Goal: Transaction & Acquisition: Purchase product/service

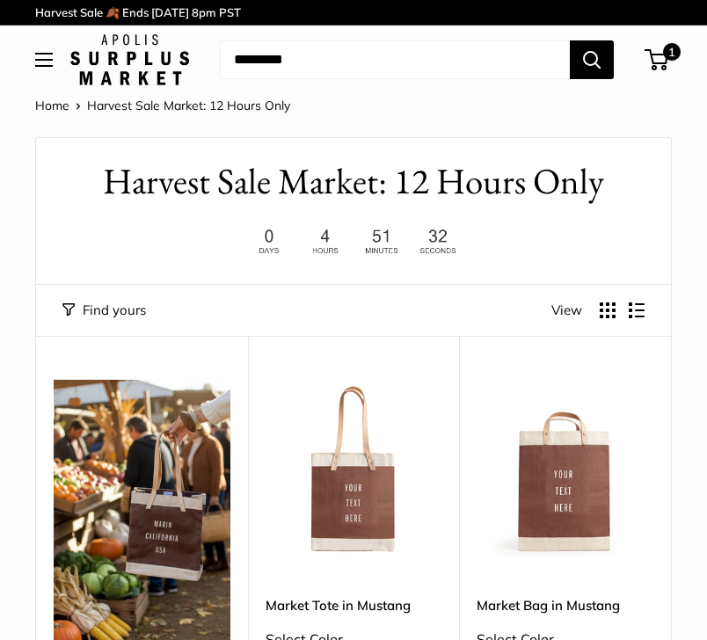
click at [602, 313] on button "Display products as list" at bounding box center [637, 311] width 16 height 16
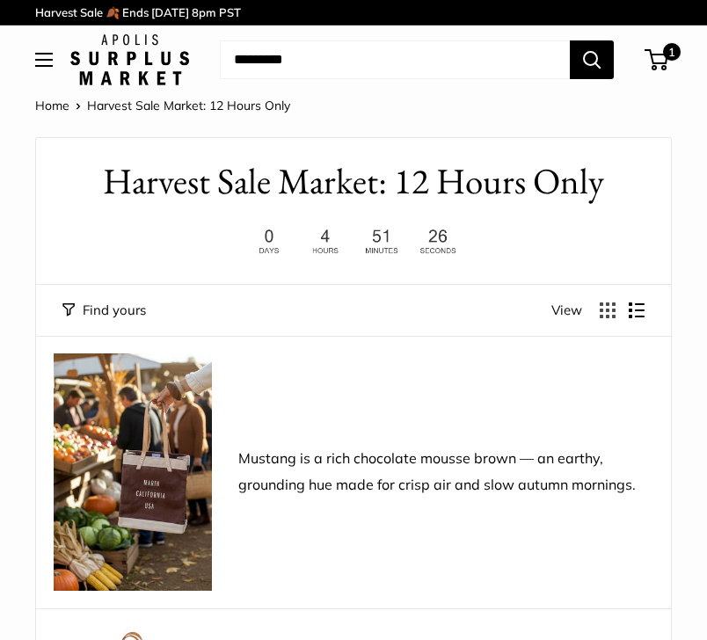
click at [558, 312] on span "View" at bounding box center [566, 310] width 31 height 25
click at [409, 47] on input "Search..." at bounding box center [395, 59] width 350 height 39
type input "******"
click at [570, 40] on button "Search" at bounding box center [592, 59] width 44 height 39
click at [602, 303] on button "Display products as grid" at bounding box center [608, 311] width 16 height 16
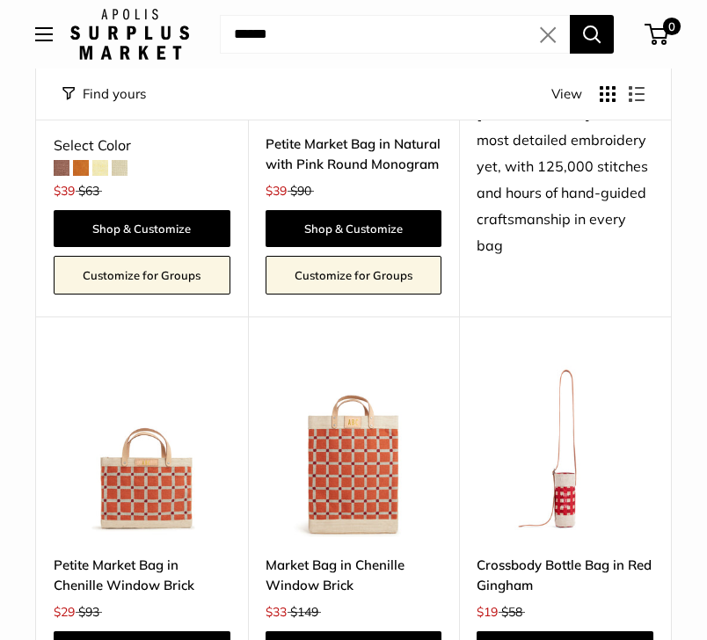
scroll to position [3284, 0]
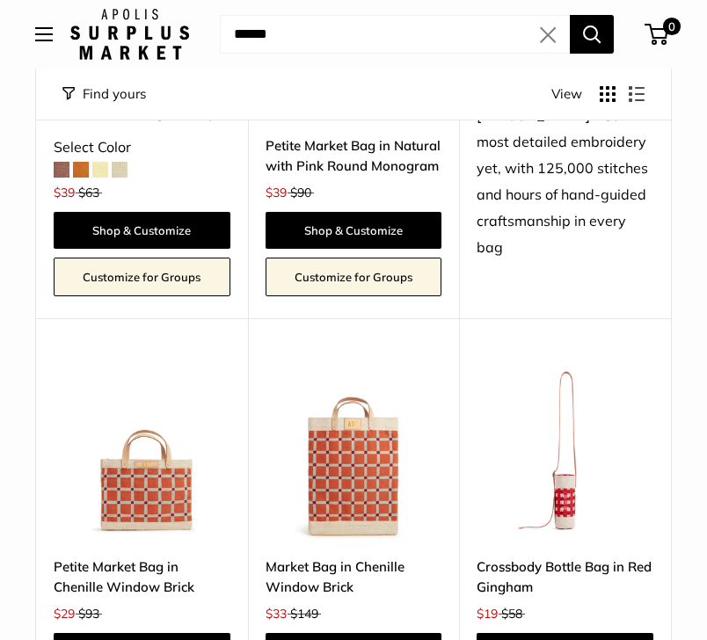
click at [0, 0] on img at bounding box center [0, 0] width 0 height 0
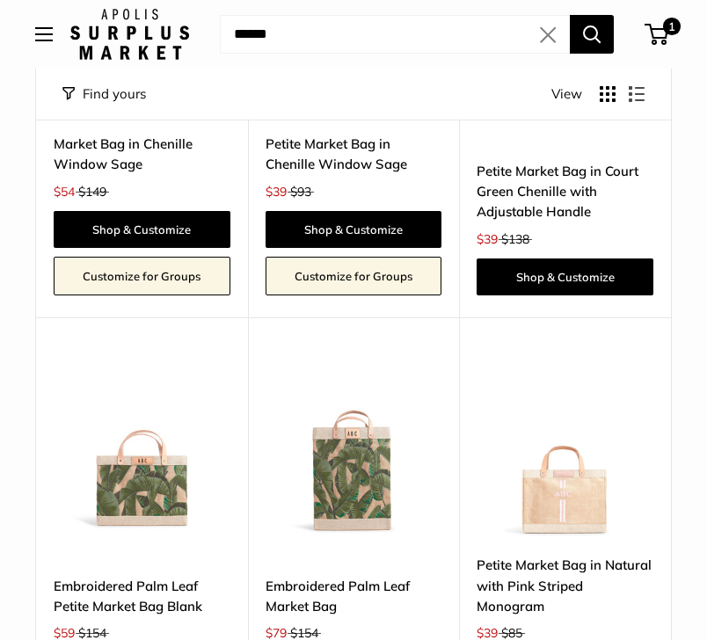
scroll to position [4129, 0]
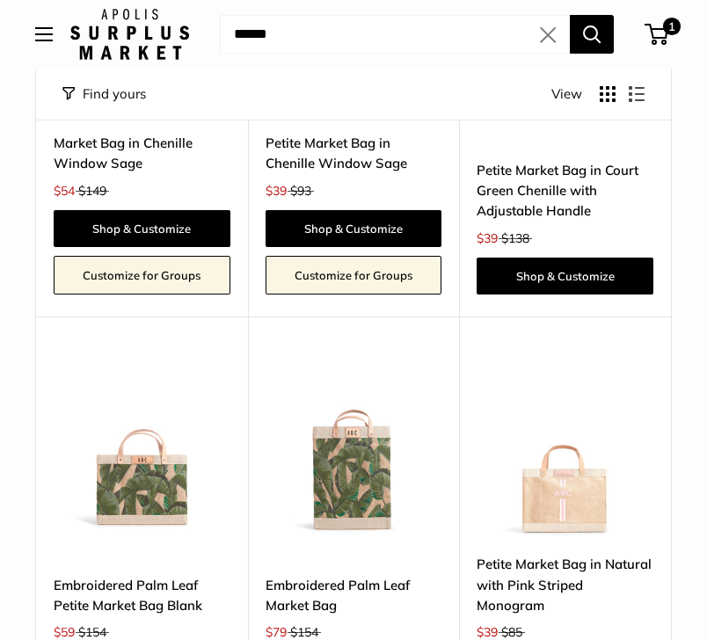
click at [0, 0] on img at bounding box center [0, 0] width 0 height 0
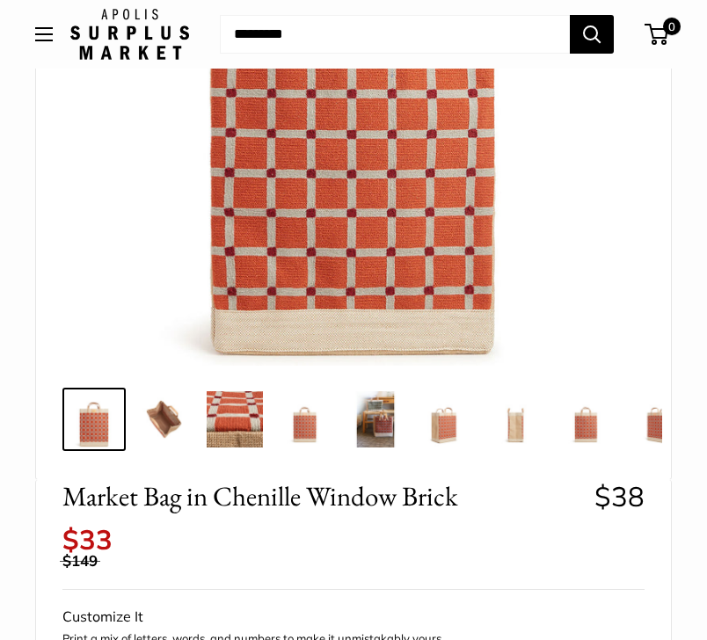
scroll to position [350, 0]
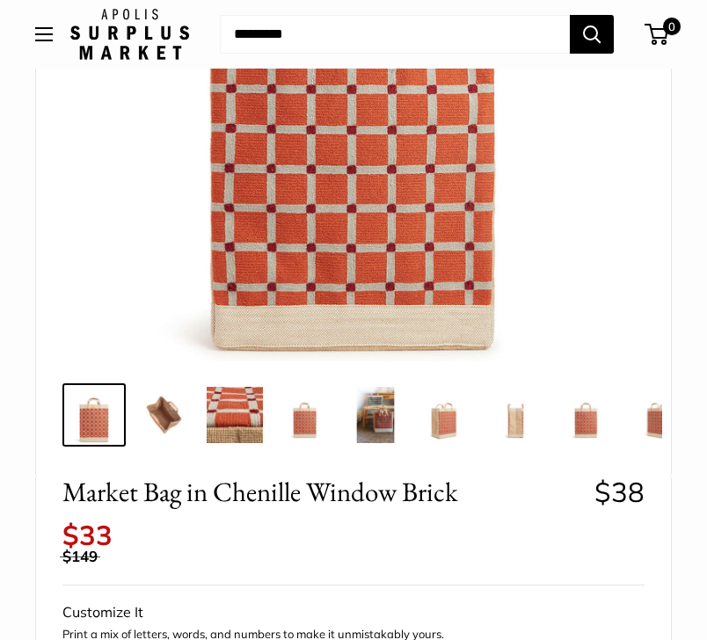
click at [376, 426] on img at bounding box center [375, 415] width 56 height 56
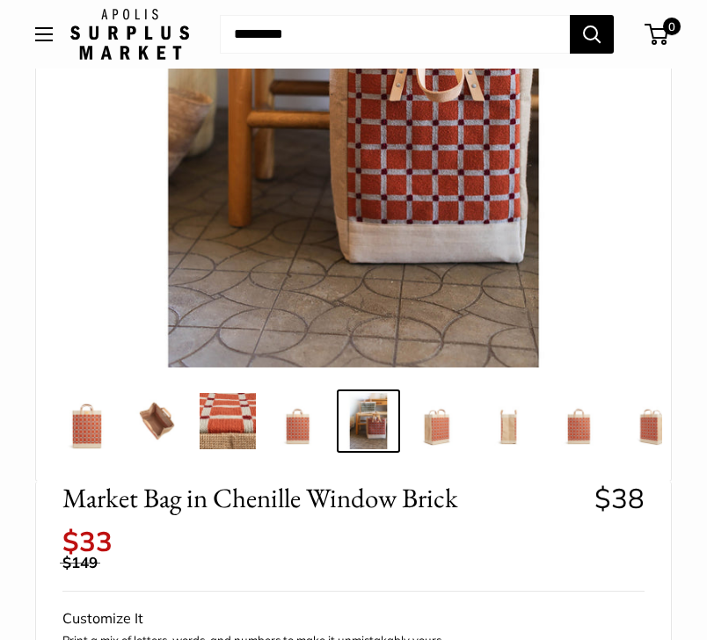
scroll to position [343, 0]
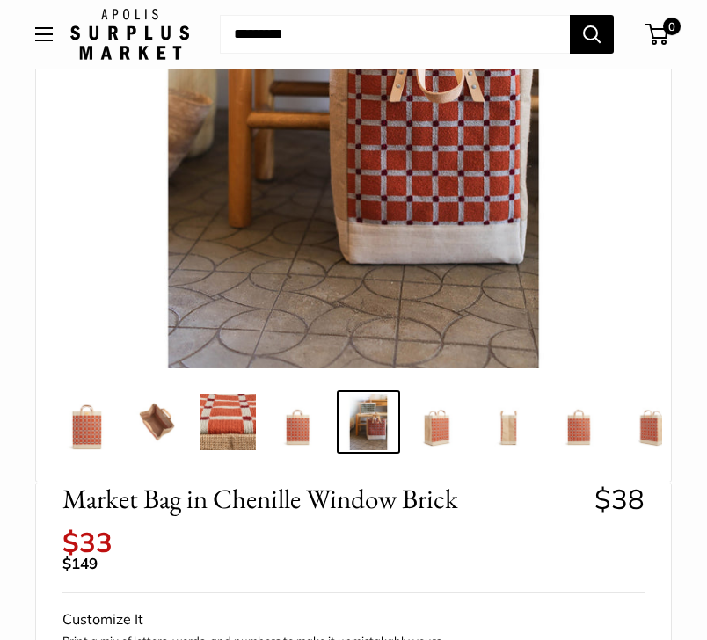
click at [90, 439] on img at bounding box center [87, 422] width 56 height 56
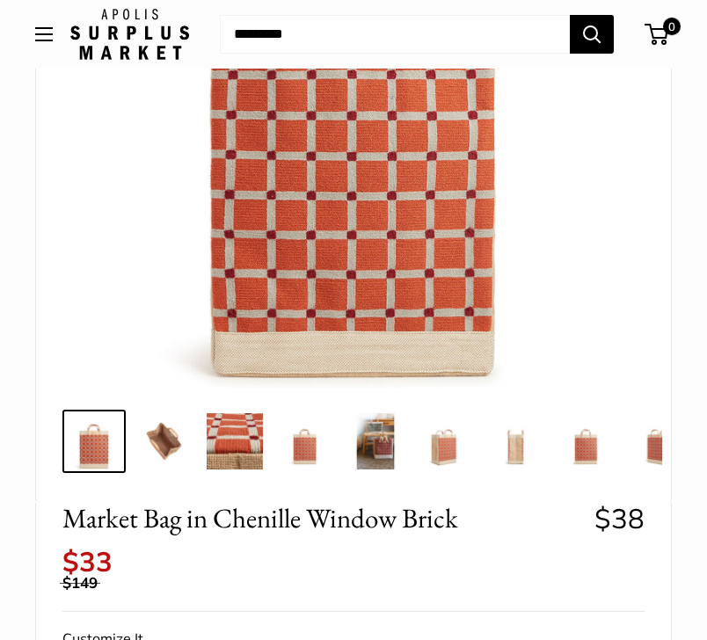
scroll to position [323, 0]
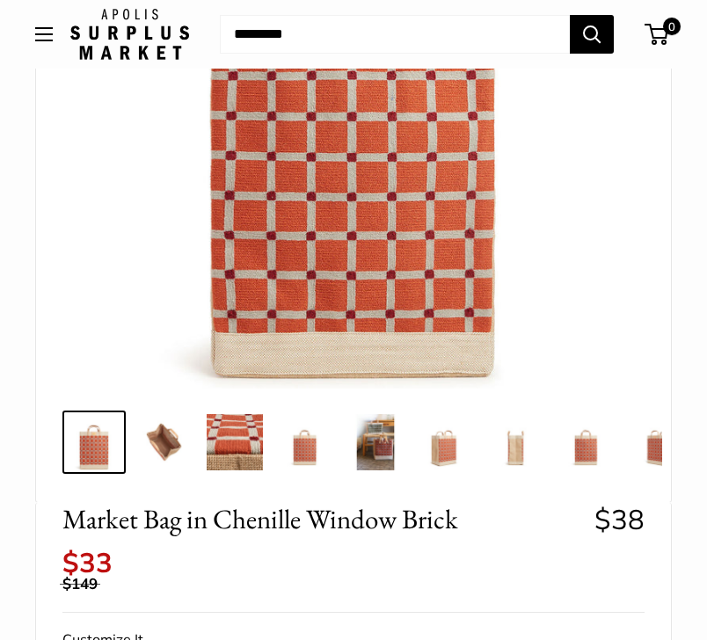
click at [598, 454] on img at bounding box center [586, 442] width 56 height 56
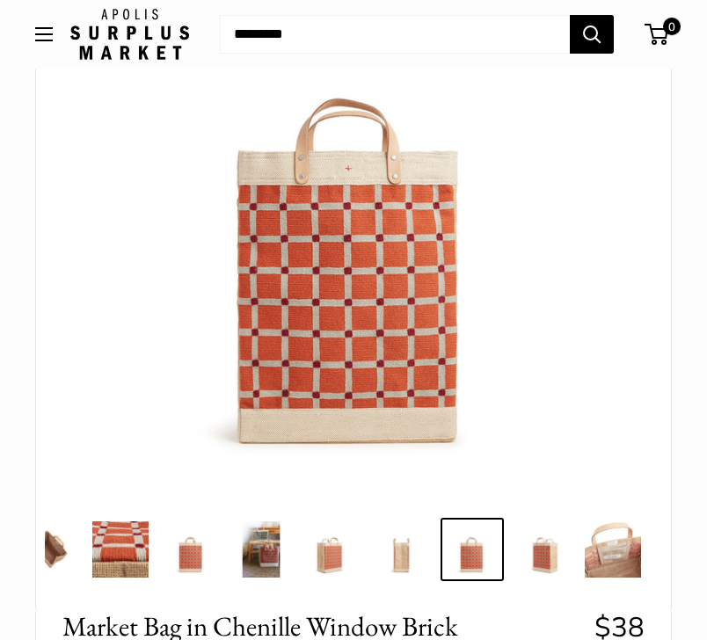
scroll to position [192, 0]
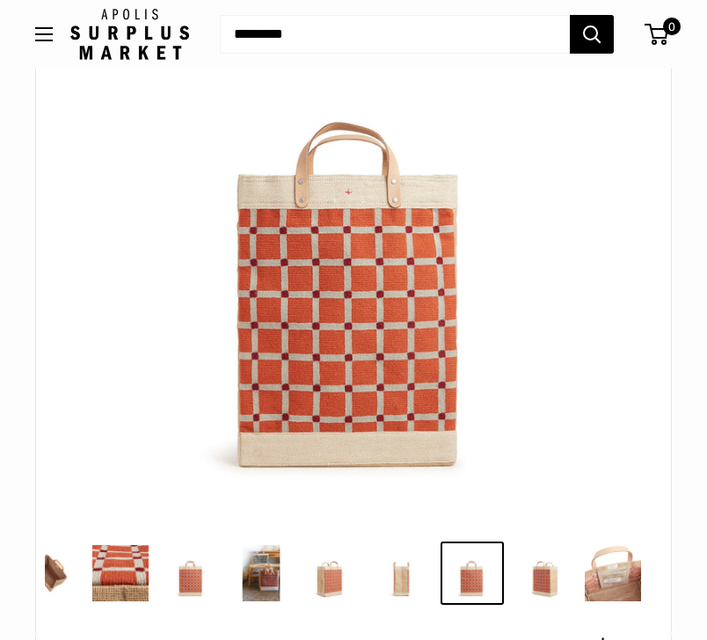
click at [53, 582] on img at bounding box center [50, 573] width 56 height 56
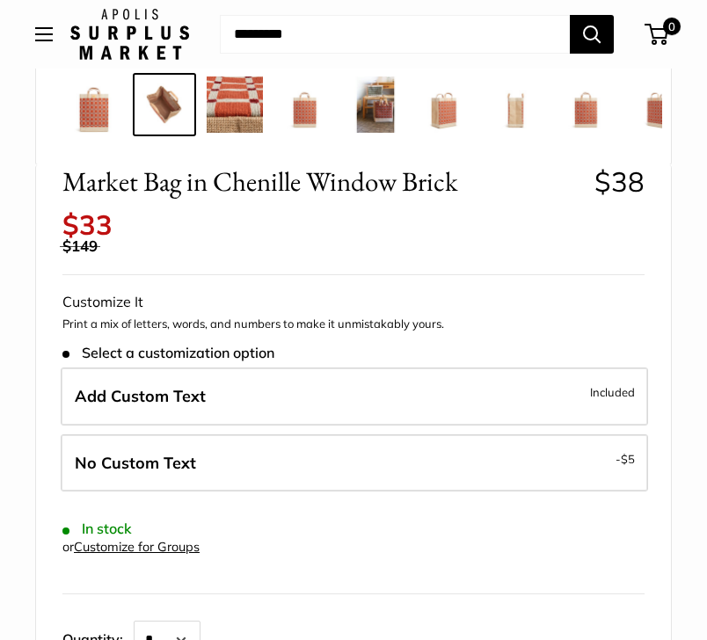
scroll to position [661, 0]
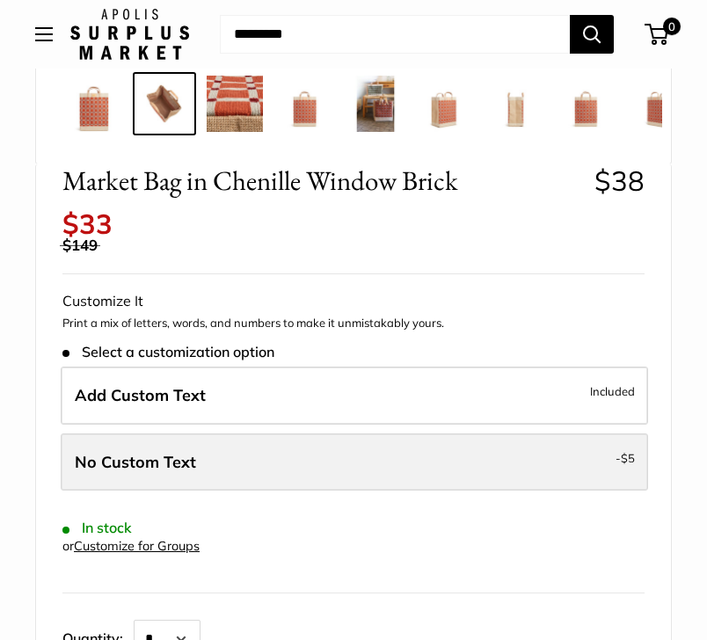
click at [308, 470] on label "No Custom Text - $5" at bounding box center [354, 463] width 587 height 58
click at [503, 471] on label "No Custom Text - $5" at bounding box center [354, 463] width 587 height 58
click at [136, 455] on span "No Custom Text" at bounding box center [135, 462] width 121 height 20
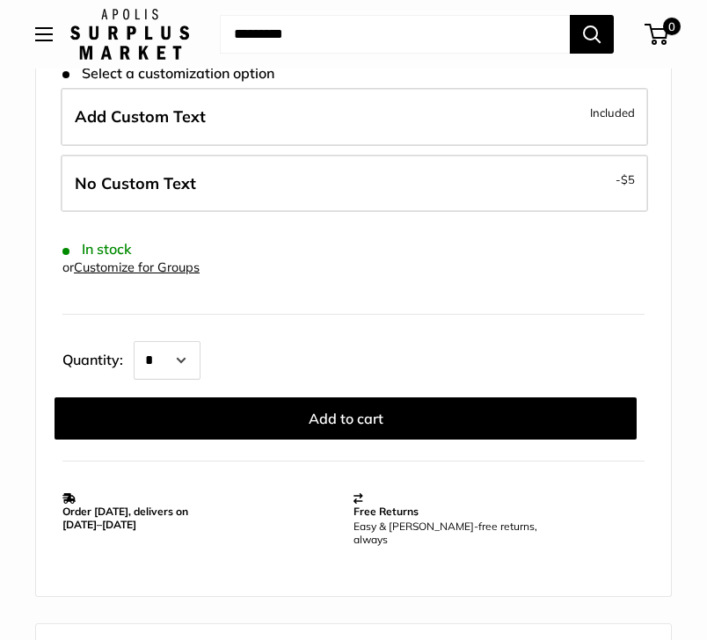
scroll to position [903, 0]
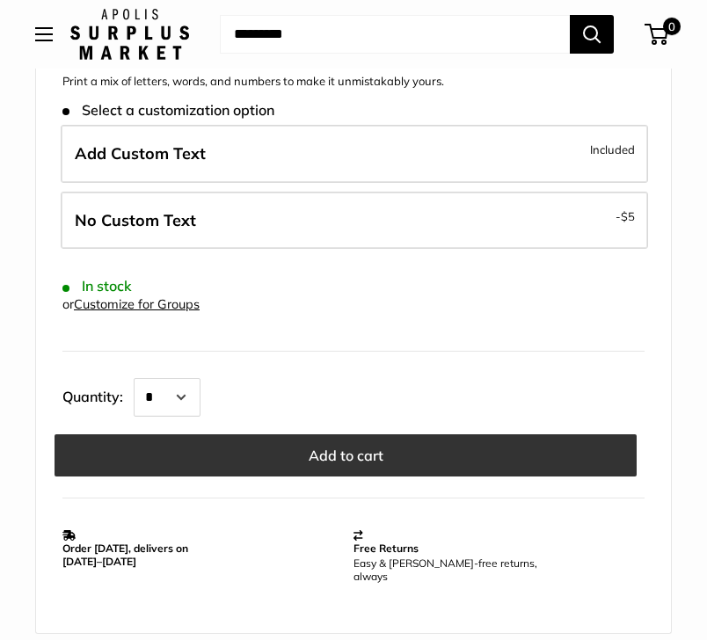
click at [305, 449] on button "Add to cart" at bounding box center [346, 455] width 582 height 42
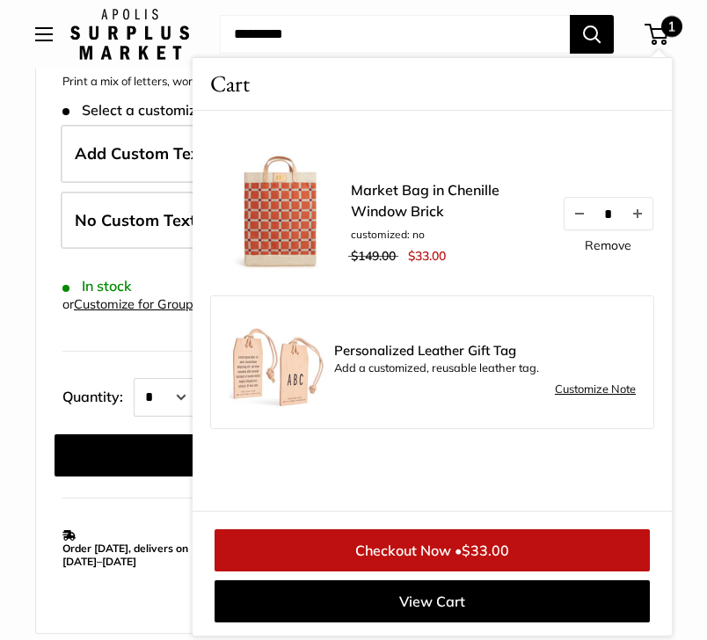
click at [26, 369] on div "Home Harvest Sale Market: 12 Hours Only Market Bag in [GEOGRAPHIC_DATA] Window …" at bounding box center [353, 351] width 707 height 2321
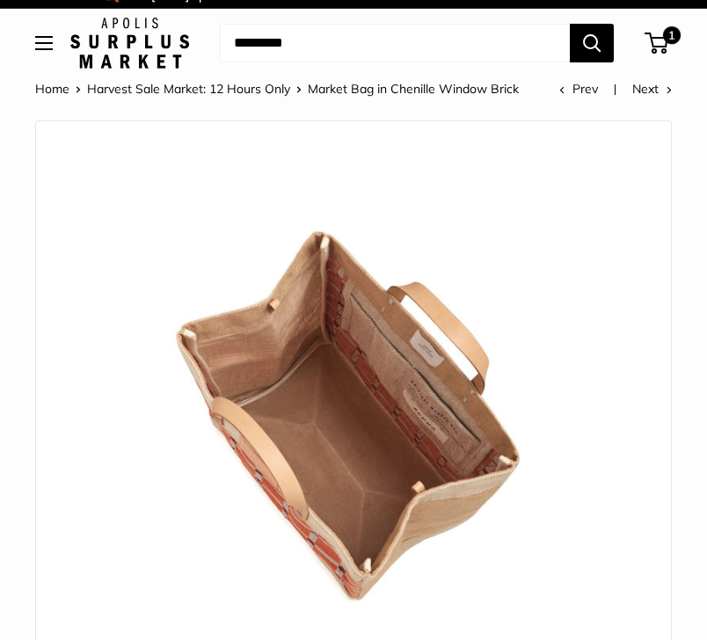
scroll to position [0, 0]
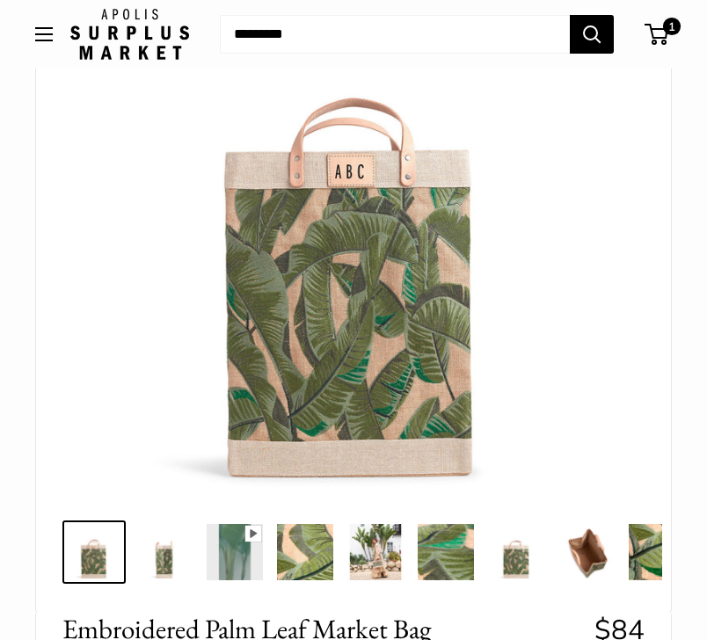
scroll to position [212, 0]
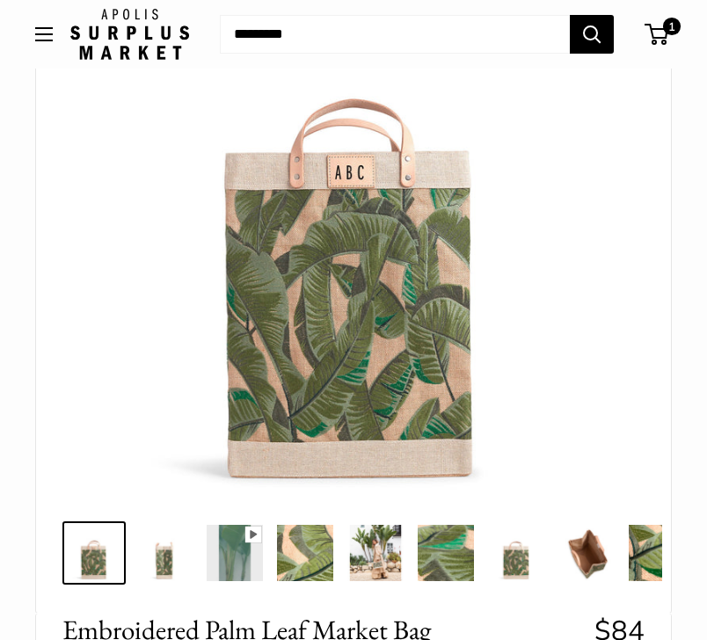
click at [602, 552] on img at bounding box center [586, 553] width 56 height 56
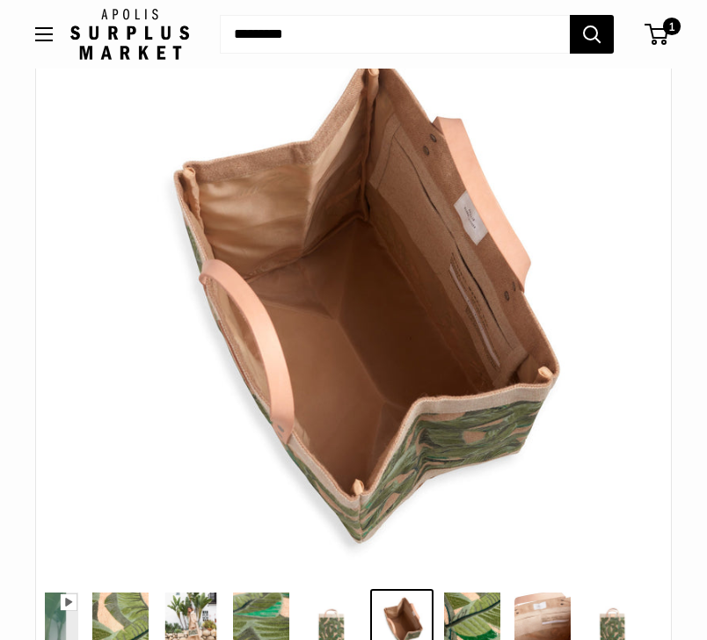
scroll to position [0, 0]
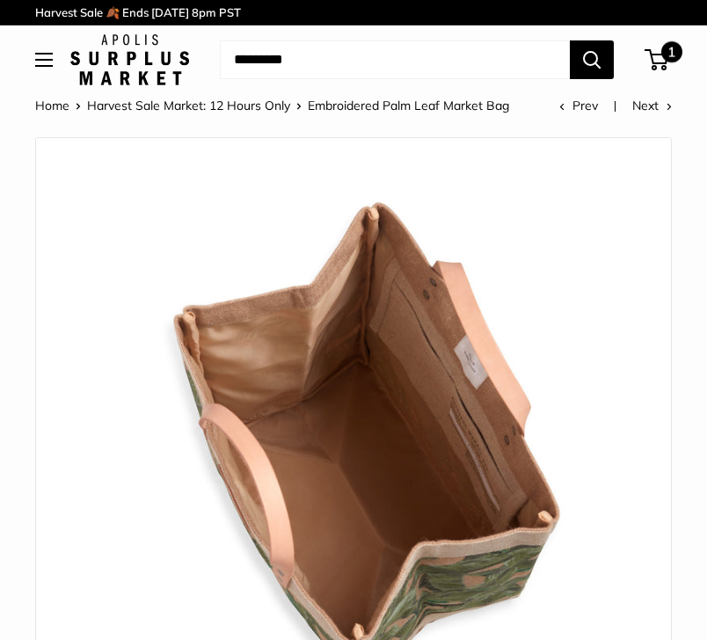
click at [666, 59] on span "1" at bounding box center [671, 51] width 21 height 21
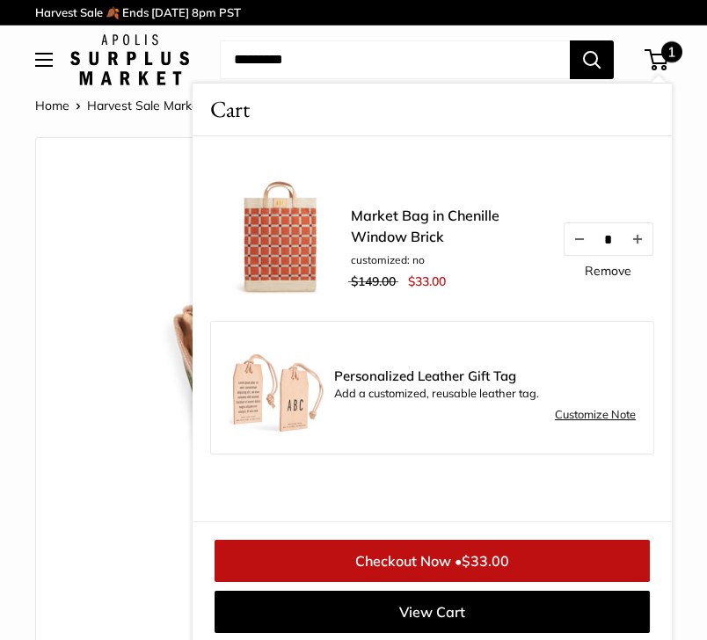
click at [495, 562] on span "$33.00" at bounding box center [485, 561] width 47 height 18
